Goal: Information Seeking & Learning: Learn about a topic

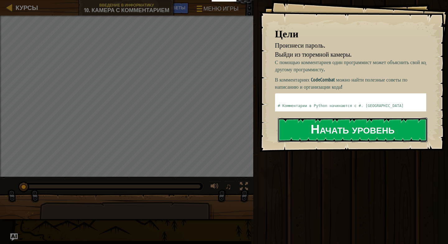
click at [381, 135] on button "Начать уровень" at bounding box center [353, 130] width 150 height 25
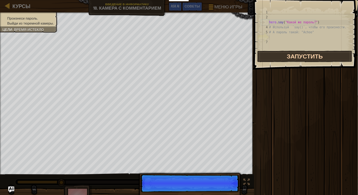
scroll to position [3, 0]
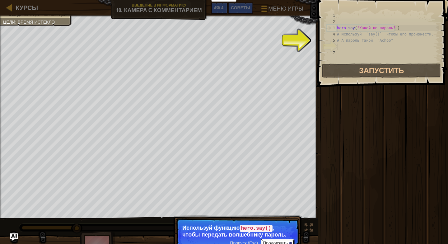
click at [281, 241] on button "Продолжить" at bounding box center [277, 243] width 33 height 8
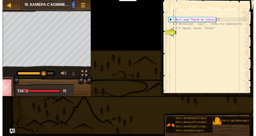
scroll to position [2, 0]
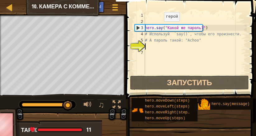
click at [159, 28] on div "hero . say ( "Какой же пароль?" ) # Используй `say()`, чтобы его произнести. # …" at bounding box center [195, 49] width 103 height 75
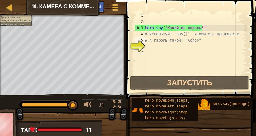
click at [169, 43] on div "hero . say ( "Какой же пароль?" ) # Используй `say()`, чтобы его произнести. # …" at bounding box center [195, 49] width 103 height 75
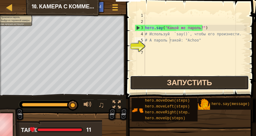
click at [186, 81] on button "Запустить" at bounding box center [189, 83] width 119 height 14
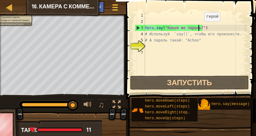
click at [199, 28] on div "hero . say ( "Какой же пароль?" ) # Используй `say()`, чтобы его произнести. # …" at bounding box center [195, 49] width 103 height 75
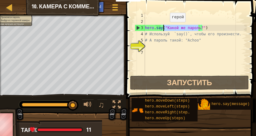
drag, startPoint x: 199, startPoint y: 28, endPoint x: 164, endPoint y: 28, distance: 34.8
click at [164, 28] on div "hero . say ( "Какой же пароль?" ) # Используй `say()`, чтобы его произнести. # …" at bounding box center [195, 49] width 103 height 75
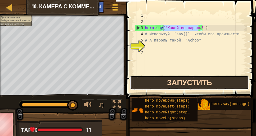
click at [181, 83] on button "Запустить" at bounding box center [189, 83] width 119 height 14
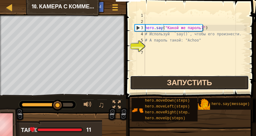
click at [181, 83] on button "Запустить" at bounding box center [189, 83] width 119 height 14
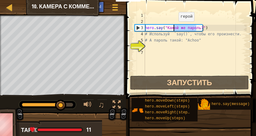
drag, startPoint x: 197, startPoint y: 29, endPoint x: 171, endPoint y: 27, distance: 26.2
click at [171, 27] on div "hero . say ( "Какой же пароль?" ) # Используй `say()`, чтобы его произнести. # …" at bounding box center [195, 49] width 103 height 75
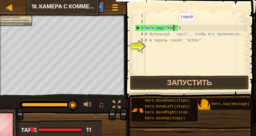
click at [173, 28] on div "hero . say ( "Как?" ) # Используй `say()`, чтобы его произнести. # А пароль так…" at bounding box center [195, 49] width 103 height 75
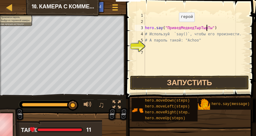
scroll to position [3, 5]
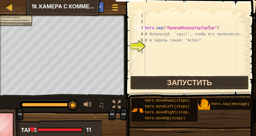
click at [205, 77] on button "Запустить" at bounding box center [189, 83] width 119 height 14
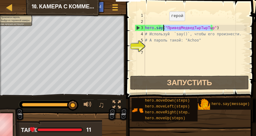
drag, startPoint x: 210, startPoint y: 29, endPoint x: 164, endPoint y: 27, distance: 46.7
click at [164, 27] on div "hero . say ( "ПриведМедведТырТырТыр" ) # Используй `say()`, чтобы его произнест…" at bounding box center [195, 49] width 103 height 75
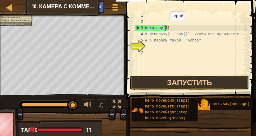
scroll to position [3, 1]
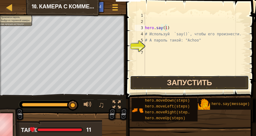
click at [191, 79] on button "Запустить" at bounding box center [189, 83] width 119 height 14
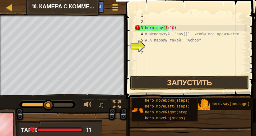
scroll to position [3, 2]
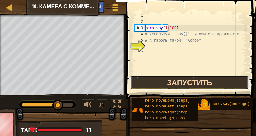
click at [200, 81] on button "Запустить" at bounding box center [189, 83] width 119 height 14
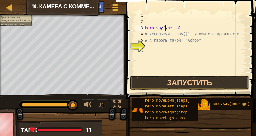
scroll to position [3, 2]
click at [176, 28] on div "hero . say ( 'hello) # Используй `say()`, чтобы его произнести. # А пароль тако…" at bounding box center [195, 49] width 103 height 75
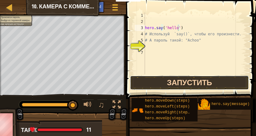
click at [193, 78] on button "Запустить" at bounding box center [189, 83] width 119 height 14
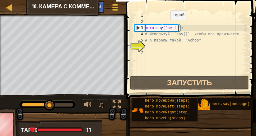
click at [165, 26] on div "hero . say ( 'hello' ) # Используй `say()`, чтобы его произнести. # А пароль та…" at bounding box center [195, 49] width 103 height 75
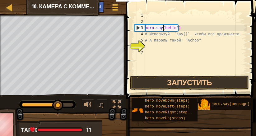
scroll to position [3, 2]
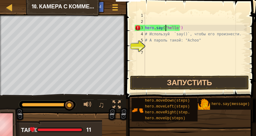
click at [194, 28] on div "hero . say ( "hello') # Используй `say()`, чтобы его произнести. # А пароль так…" at bounding box center [195, 49] width 103 height 75
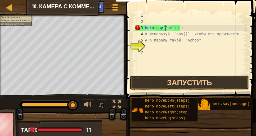
click at [166, 27] on div "hero . say ( "hello') # Используй `say()`, чтобы его произнести. # А пароль так…" at bounding box center [195, 49] width 103 height 75
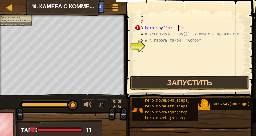
click at [177, 28] on div "hero . say ( "hello') # Используй `say()`, чтобы его произнести. # А пароль так…" at bounding box center [195, 49] width 103 height 75
click at [192, 31] on div "hero . say ( "hello" ) # Используй `say()`, чтобы его произнести. # А пароль та…" at bounding box center [195, 49] width 103 height 75
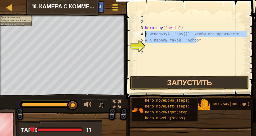
drag, startPoint x: 197, startPoint y: 39, endPoint x: 145, endPoint y: 35, distance: 51.8
click at [145, 35] on div "hero . say ( "hello" ) # Используй `say()`, чтобы его произнести. # А пароль та…" at bounding box center [195, 49] width 103 height 75
type textarea "# Используй `say()`, чтобы его произнести. # А пароль такой: "Achoo""
click at [198, 50] on div "hero . say ( "hello" ) # Используй `say()`, чтобы его произнести. # А пароль та…" at bounding box center [195, 49] width 103 height 75
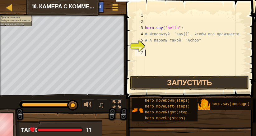
scroll to position [3, 0]
click at [193, 41] on div "hero . say ( "hello" ) # Используй `say()`, чтобы его произнести. # А пароль та…" at bounding box center [195, 49] width 103 height 75
type textarea "# А пароль такой: "Achoo""
click at [193, 41] on div "hero . say ( "hello" ) # Используй `say()`, чтобы его произнести. # А пароль та…" at bounding box center [195, 49] width 103 height 75
click at [200, 59] on div "hero . say ( "hello" ) # Используй `say()`, чтобы его произнести. # А пароль та…" at bounding box center [195, 49] width 103 height 75
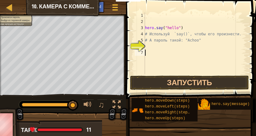
click at [190, 40] on div "hero . say ( "hello" ) # Используй `say()`, чтобы его произнести. # А пароль та…" at bounding box center [195, 49] width 103 height 75
type textarea "# А пароль такой: "Achoo""
click at [190, 40] on div "hero . say ( "hello" ) # Используй `say()`, чтобы его произнести. # А пароль та…" at bounding box center [195, 49] width 103 height 75
click at [207, 53] on div "hero . say ( "hello" ) # Используй `say()`, чтобы его произнести. # А пароль та…" at bounding box center [195, 49] width 103 height 75
drag, startPoint x: 195, startPoint y: 40, endPoint x: 184, endPoint y: 41, distance: 10.3
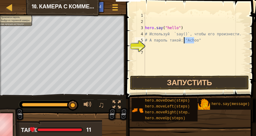
click at [184, 41] on div "hero . say ( "hello" ) # Используй `say()`, чтобы его произнести. # А пароль та…" at bounding box center [195, 49] width 103 height 75
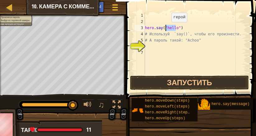
drag, startPoint x: 175, startPoint y: 28, endPoint x: 166, endPoint y: 28, distance: 9.6
click at [166, 28] on div "hero . say ( "hello" ) # Используй `say()`, чтобы его произнести. # А пароль та…" at bounding box center [195, 49] width 103 height 75
paste textarea "Achoo"
type textarea "hero.say("Achoo")"
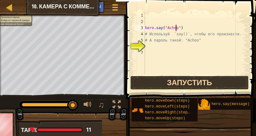
click at [196, 80] on button "Запустить" at bounding box center [189, 83] width 119 height 14
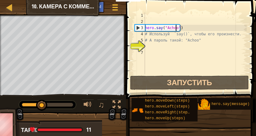
click at [197, 45] on div "hero . say ( "Achoo" ) # Используй `say()`, чтобы его произнести. # А пароль та…" at bounding box center [195, 49] width 103 height 75
type textarea "h"
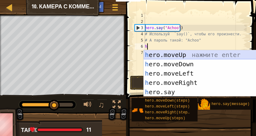
click at [200, 56] on div "h ero.moveUp нажмите enter h ero.moveDown нажмите enter h ero.moveLeft нажмите …" at bounding box center [203, 82] width 118 height 65
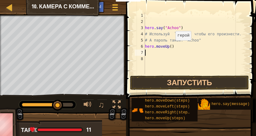
click at [170, 46] on div "hero . say ( "Achoo" ) # Используй `say()`, чтобы его произнести. # А пароль та…" at bounding box center [195, 49] width 103 height 75
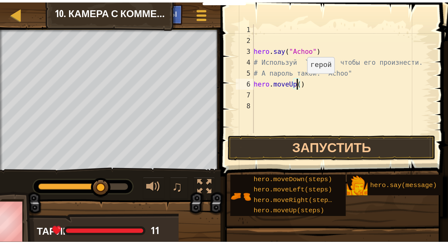
scroll to position [3, 2]
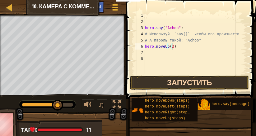
type textarea "hero.moveUp(3)"
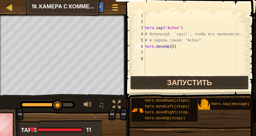
click at [173, 79] on button "Запустить" at bounding box center [189, 83] width 119 height 14
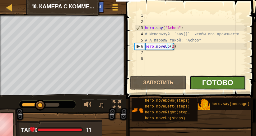
click at [206, 81] on span "Готово" at bounding box center [217, 83] width 31 height 10
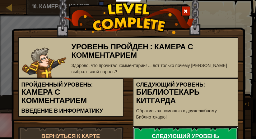
click at [189, 132] on link "Следующий уровень" at bounding box center [185, 136] width 105 height 19
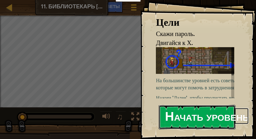
click at [201, 106] on button "Начать уровень" at bounding box center [197, 117] width 77 height 25
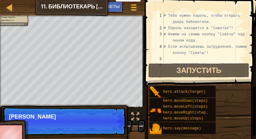
click at [199, 109] on div "hero.moveLeft(steps)" at bounding box center [187, 107] width 52 height 6
